Goal: Find specific page/section: Find specific page/section

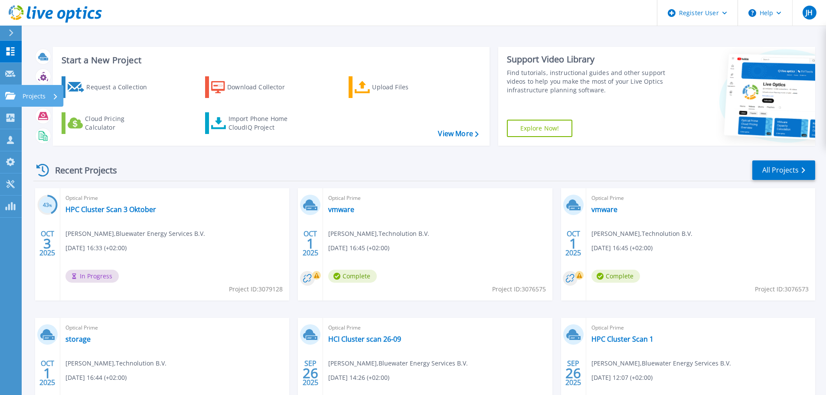
click at [14, 99] on icon at bounding box center [10, 95] width 10 height 7
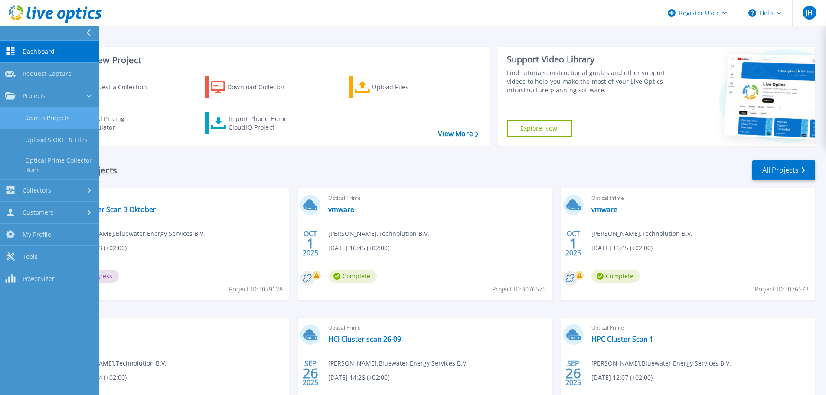
click at [39, 121] on link "Search Projects" at bounding box center [49, 118] width 99 height 22
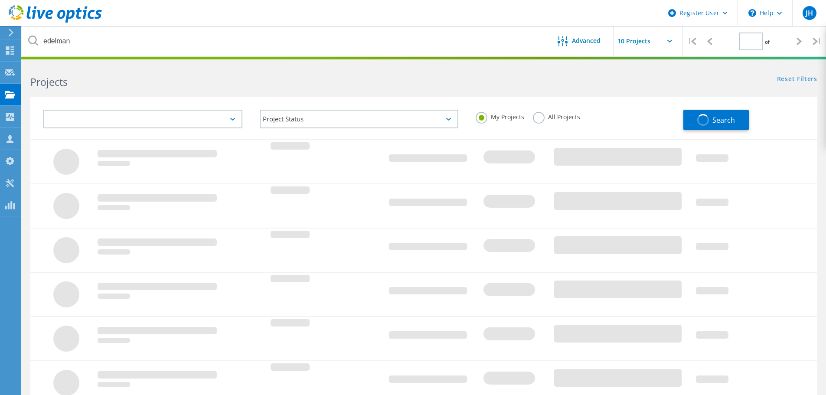
type input "1"
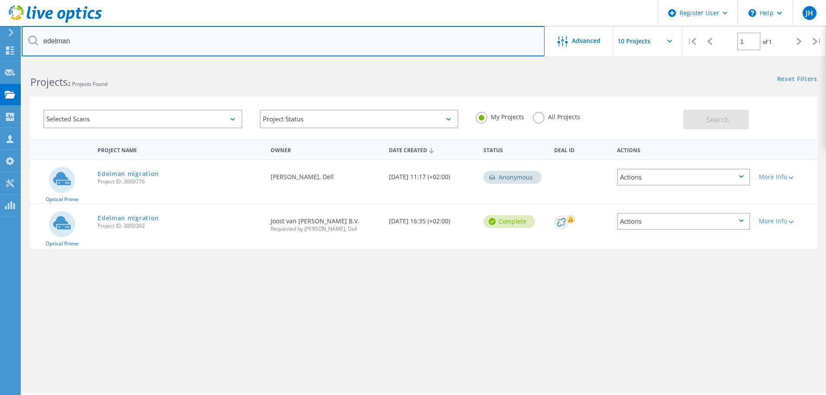
click at [195, 39] on input "edelman" at bounding box center [283, 41] width 523 height 30
drag, startPoint x: 195, startPoint y: 39, endPoint x: -63, endPoint y: 16, distance: 258.5
click at [0, 16] on html "Register User \n Help Explore Helpful Articles Contact Support JH Dell User Jes…" at bounding box center [413, 209] width 826 height 419
type input "vencomatic"
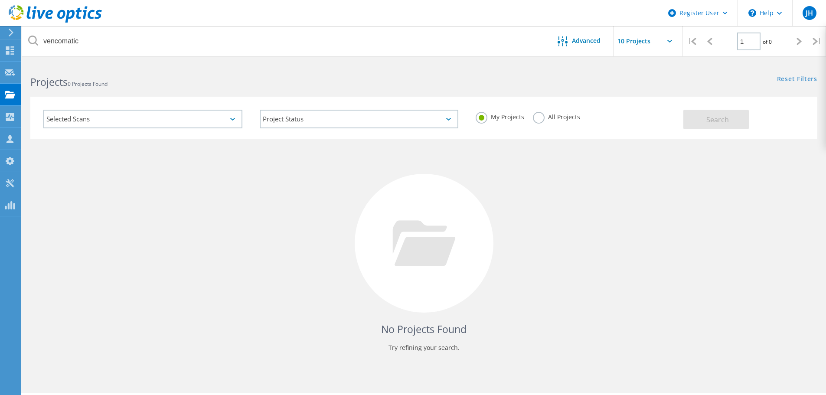
click at [537, 111] on div "My Projects All Projects" at bounding box center [575, 117] width 216 height 32
click at [545, 117] on label "All Projects" at bounding box center [556, 116] width 47 height 8
click at [0, 0] on input "All Projects" at bounding box center [0, 0] width 0 height 0
click at [708, 117] on span "Search" at bounding box center [717, 120] width 23 height 10
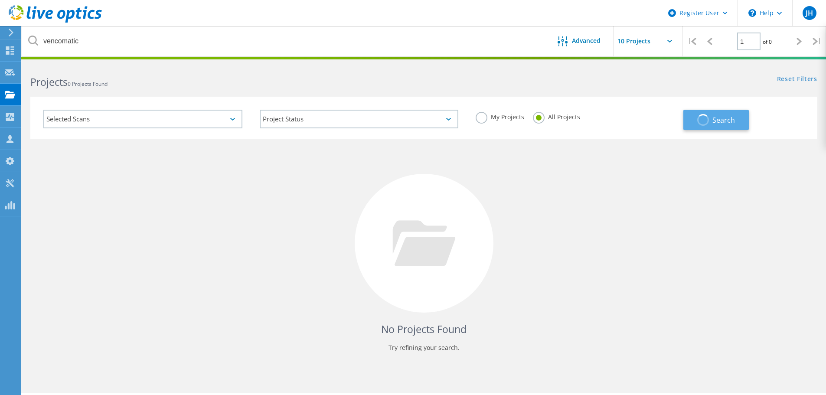
click at [708, 118] on span "button" at bounding box center [702, 120] width 13 height 13
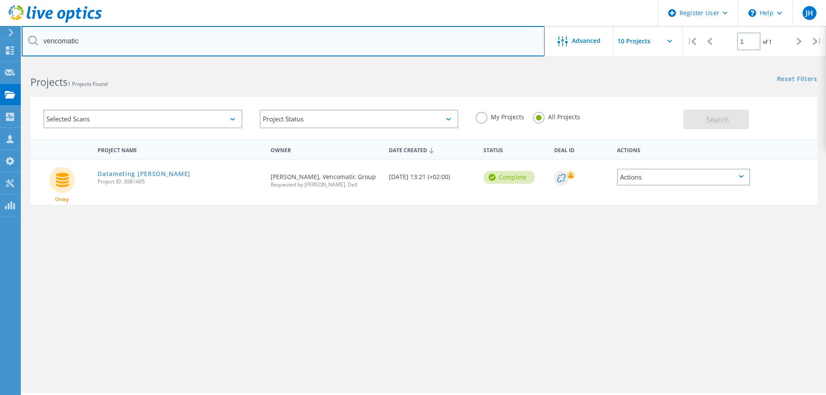
click at [124, 42] on input "vencomatic" at bounding box center [283, 41] width 523 height 30
drag, startPoint x: 94, startPoint y: 42, endPoint x: -22, endPoint y: 43, distance: 115.8
click at [0, 43] on html "Register User \n Help Explore Helpful Articles Contact Support JH Dell User Jes…" at bounding box center [413, 209] width 826 height 419
type input "venco"
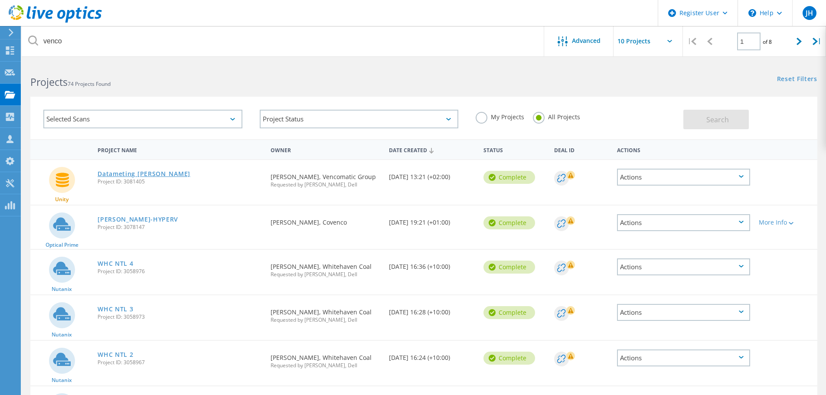
drag, startPoint x: 146, startPoint y: 169, endPoint x: 147, endPoint y: 174, distance: 5.3
click at [147, 174] on link "Datameting Maurice" at bounding box center [144, 174] width 93 height 6
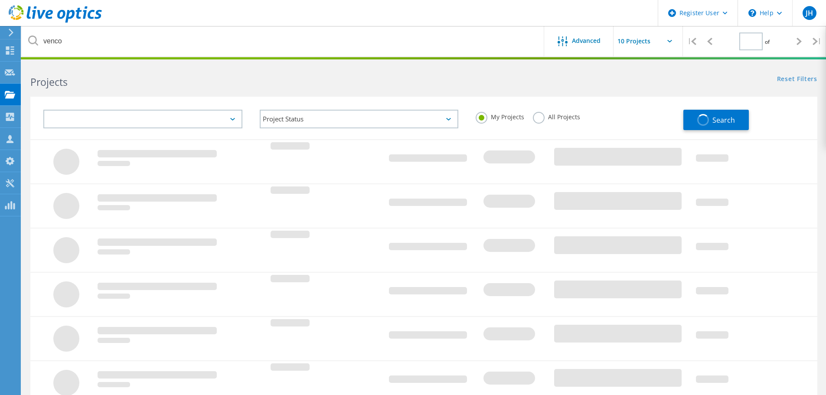
type input "1"
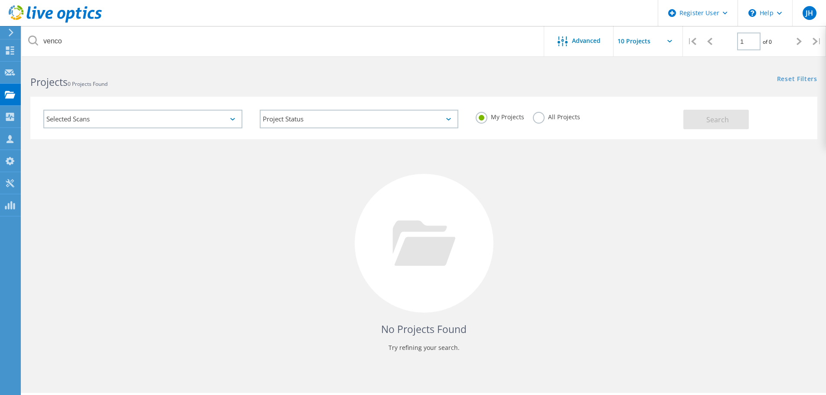
click at [560, 120] on label "All Projects" at bounding box center [556, 116] width 47 height 8
click at [0, 0] on input "All Projects" at bounding box center [0, 0] width 0 height 0
click at [732, 115] on button "Search" at bounding box center [715, 120] width 65 height 20
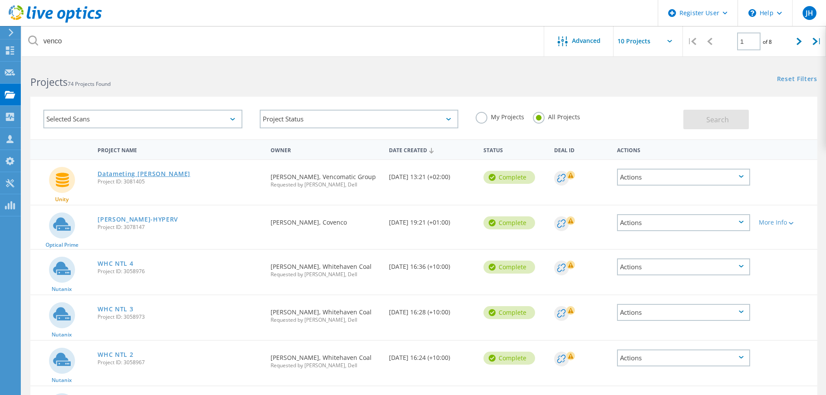
click at [131, 175] on link "Datameting Maurice" at bounding box center [144, 174] width 93 height 6
